Goal: Information Seeking & Learning: Learn about a topic

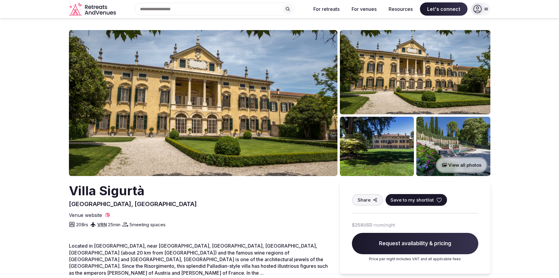
click at [476, 166] on button "View all photos" at bounding box center [461, 165] width 51 height 16
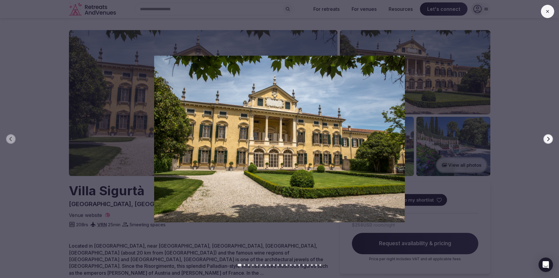
click at [546, 138] on icon "button" at bounding box center [548, 139] width 5 height 5
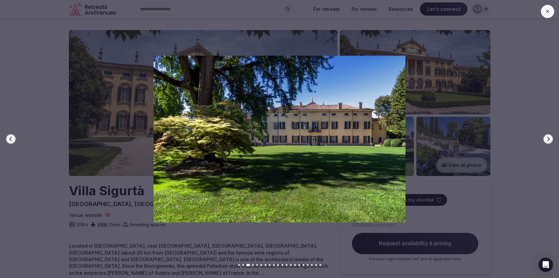
click at [546, 138] on icon "button" at bounding box center [548, 139] width 5 height 5
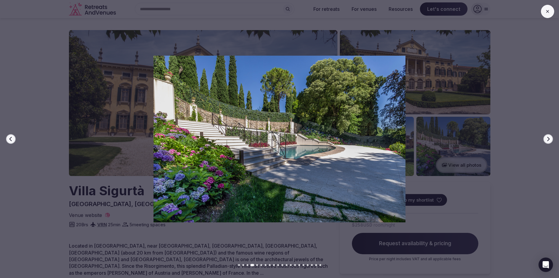
click at [546, 138] on icon "button" at bounding box center [548, 139] width 5 height 5
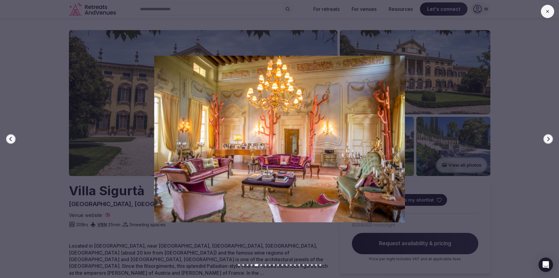
click at [546, 138] on icon "button" at bounding box center [548, 139] width 5 height 5
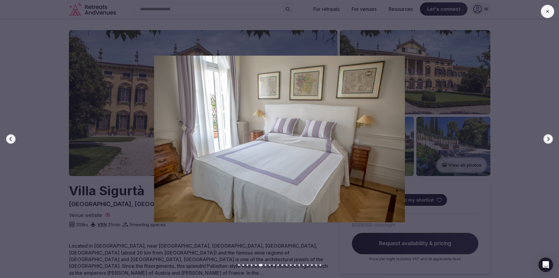
click at [546, 138] on icon "button" at bounding box center [548, 139] width 5 height 5
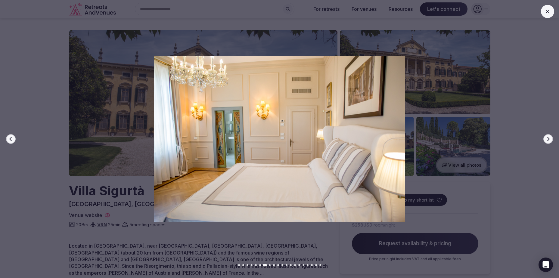
click at [546, 138] on icon "button" at bounding box center [548, 139] width 5 height 5
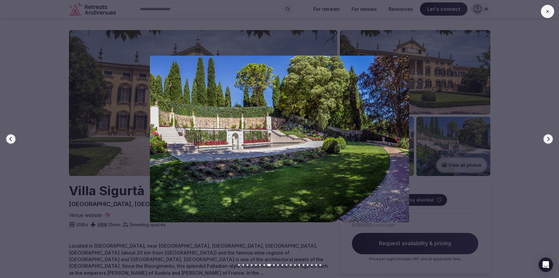
click at [546, 138] on icon "button" at bounding box center [548, 139] width 5 height 5
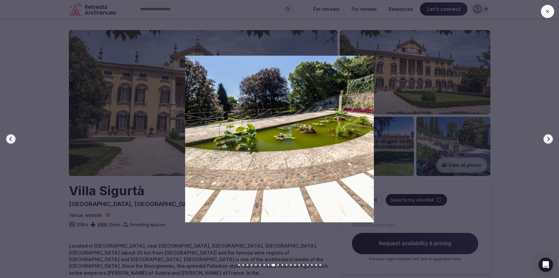
click at [546, 138] on icon "button" at bounding box center [548, 139] width 5 height 5
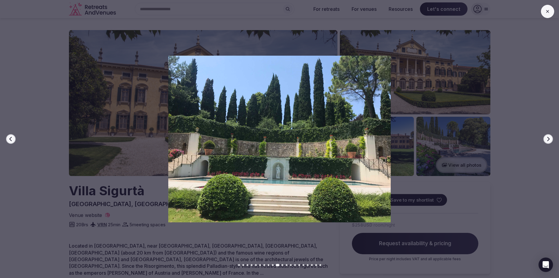
click at [546, 138] on icon "button" at bounding box center [548, 139] width 5 height 5
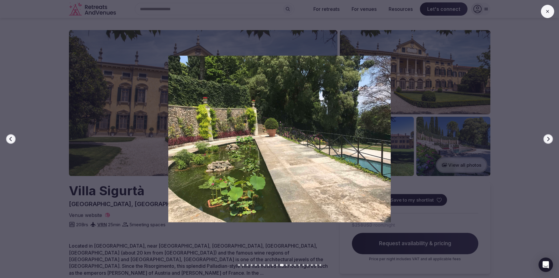
click at [546, 138] on icon "button" at bounding box center [548, 139] width 5 height 5
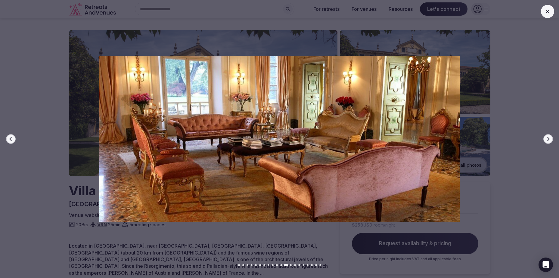
click at [546, 138] on icon "button" at bounding box center [548, 139] width 5 height 5
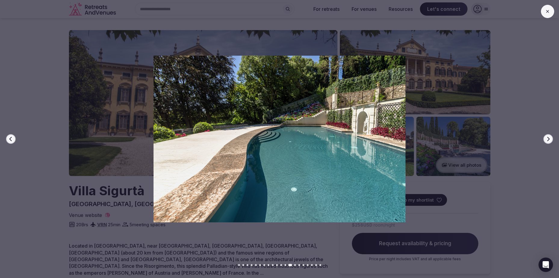
click at [546, 138] on icon "button" at bounding box center [548, 139] width 5 height 5
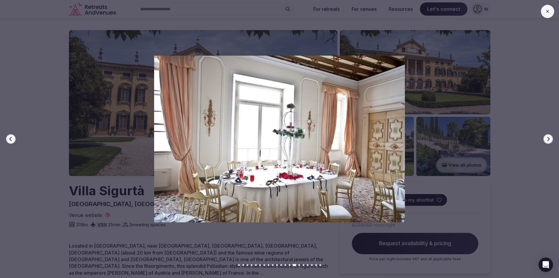
click at [546, 138] on icon "button" at bounding box center [548, 139] width 5 height 5
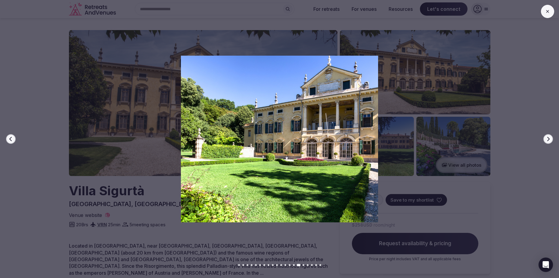
click at [546, 138] on icon "button" at bounding box center [548, 139] width 5 height 5
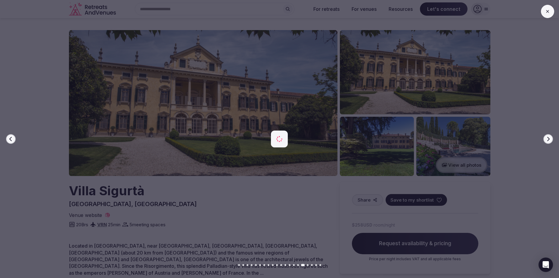
click at [546, 138] on icon "button" at bounding box center [548, 139] width 5 height 5
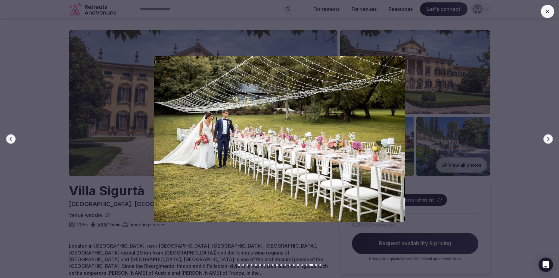
click at [546, 138] on icon "button" at bounding box center [548, 139] width 5 height 5
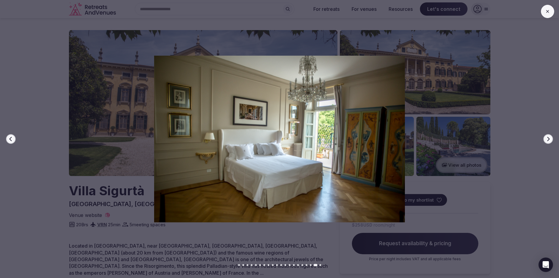
click at [546, 138] on icon "button" at bounding box center [548, 139] width 5 height 5
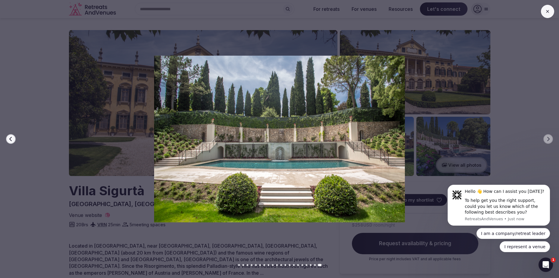
click at [547, 11] on icon at bounding box center [547, 11] width 5 height 5
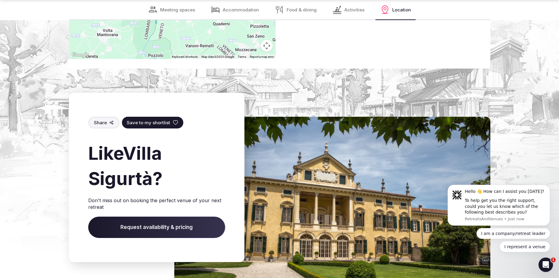
scroll to position [2799, 0]
